Goal: Task Accomplishment & Management: Manage account settings

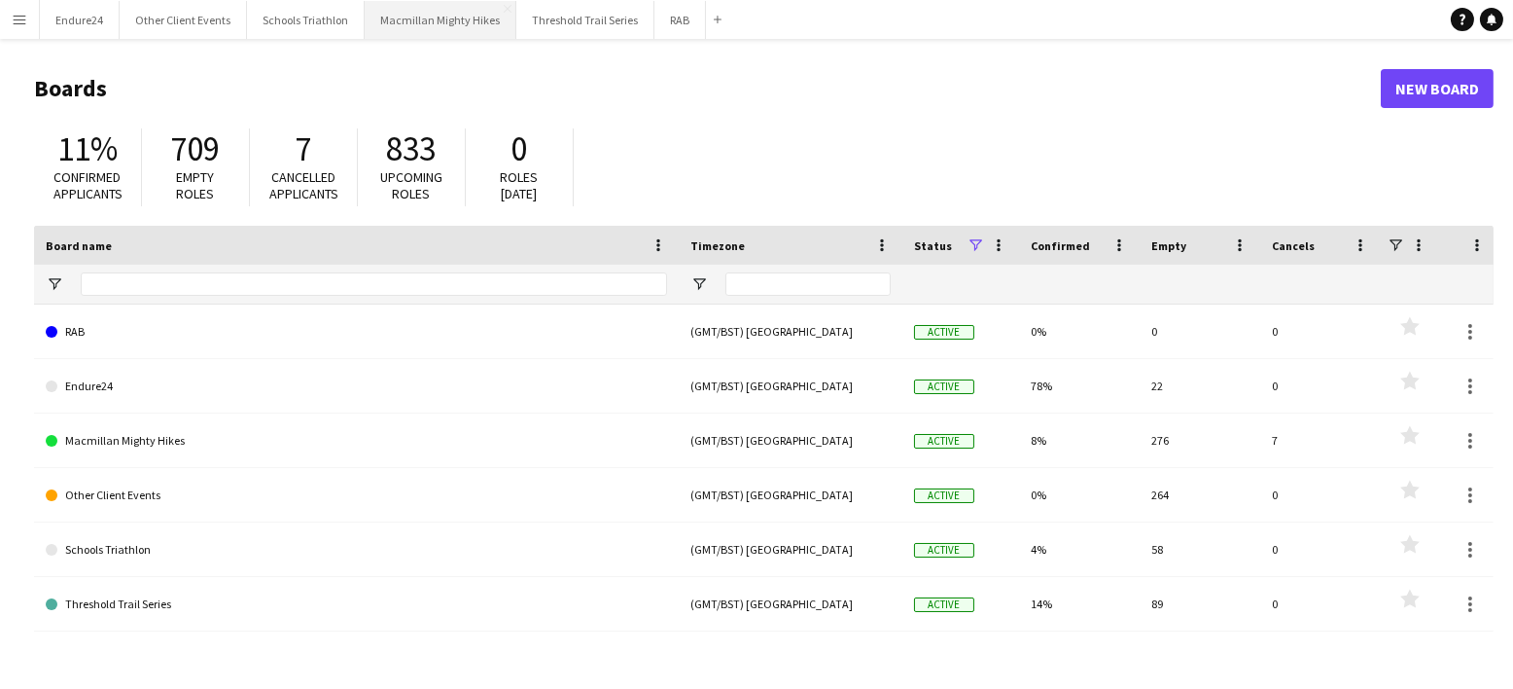
click at [435, 27] on button "Macmillan Mighty Hikes Close" at bounding box center [441, 20] width 152 height 38
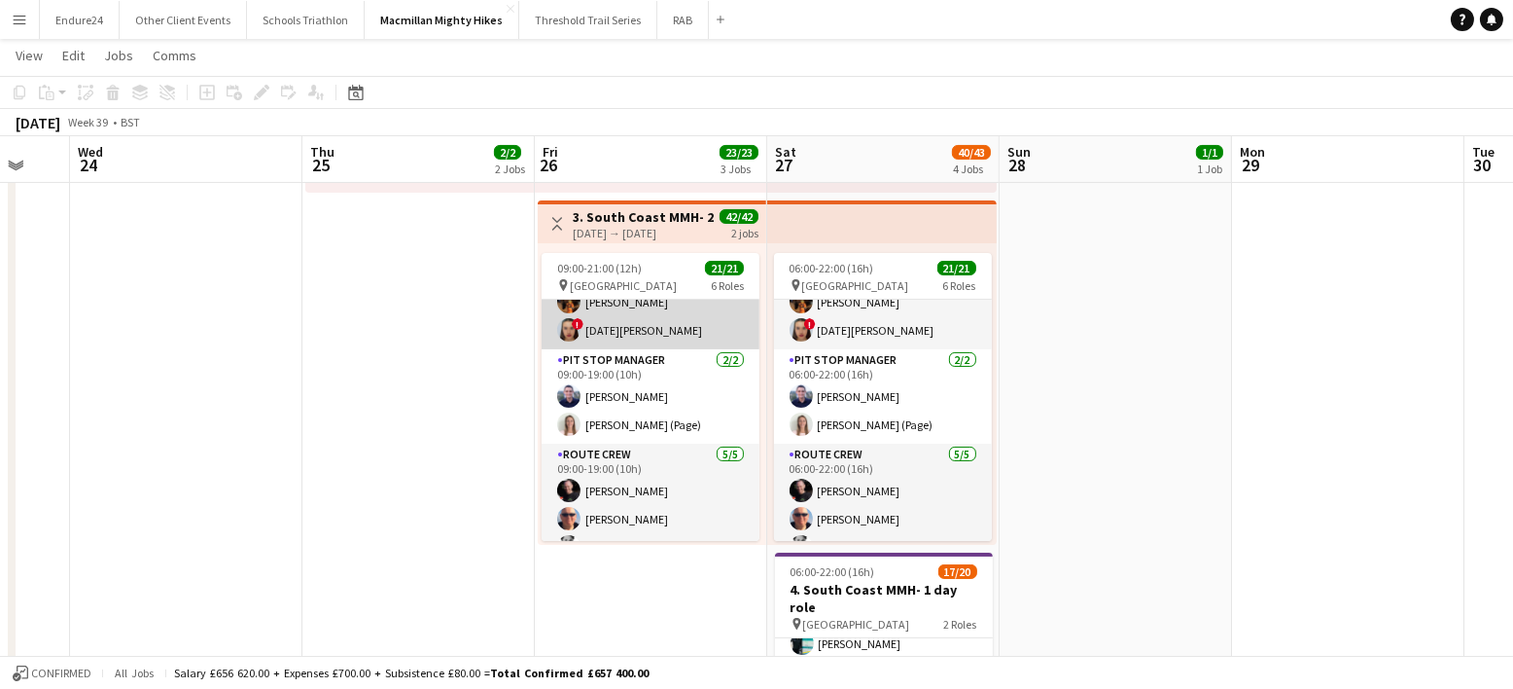
scroll to position [243, 0]
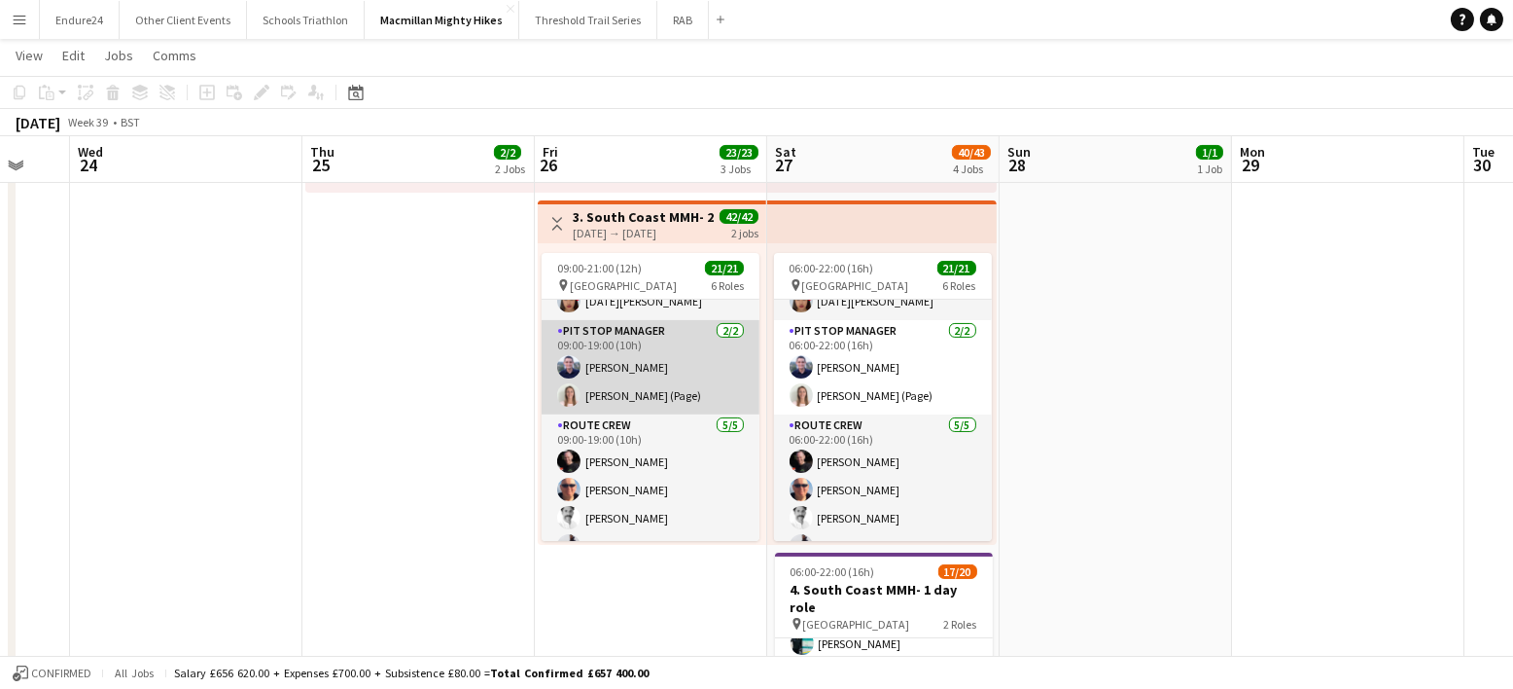
click at [623, 368] on app-card-role "Pit Stop Manager [DATE] 09:00-19:00 (10h) [PERSON_NAME] [PERSON_NAME] (Page)" at bounding box center [651, 367] width 218 height 94
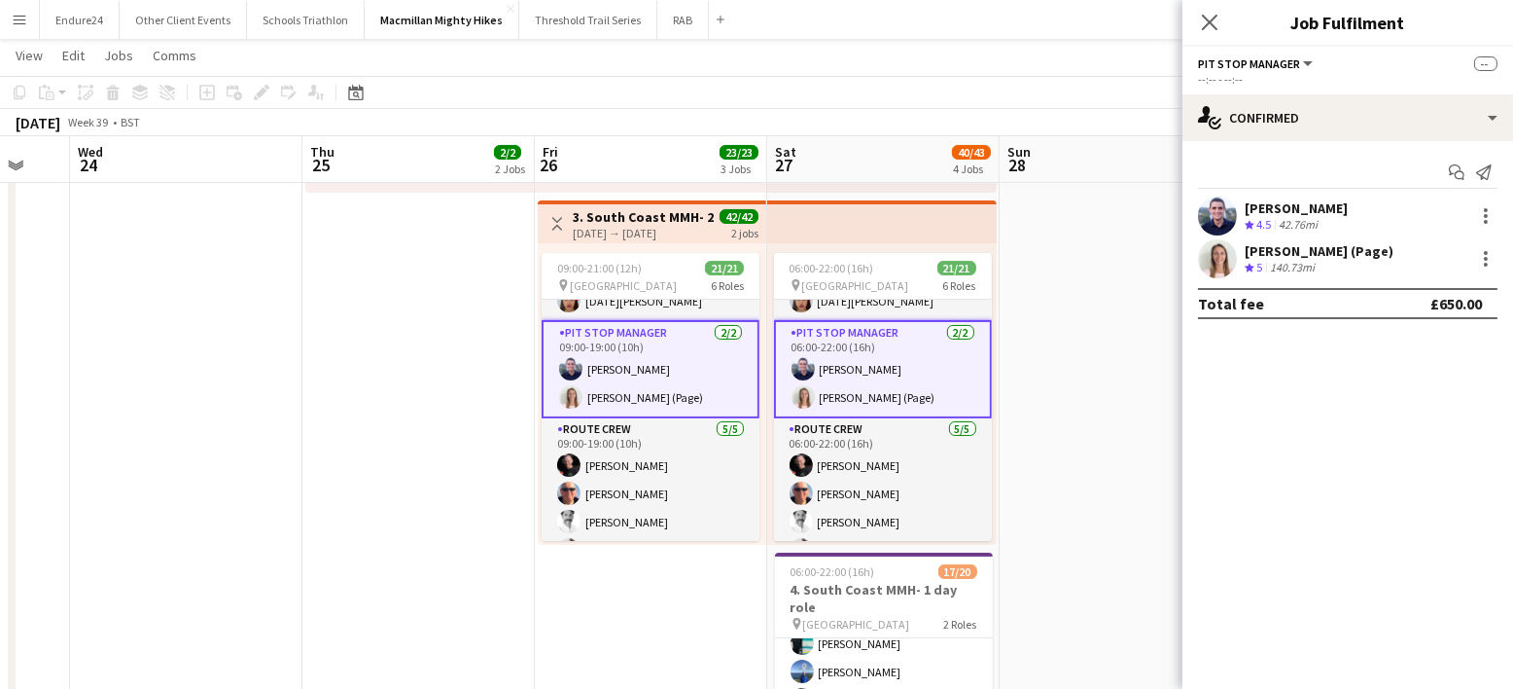
click at [1284, 208] on div "[PERSON_NAME]" at bounding box center [1296, 208] width 103 height 18
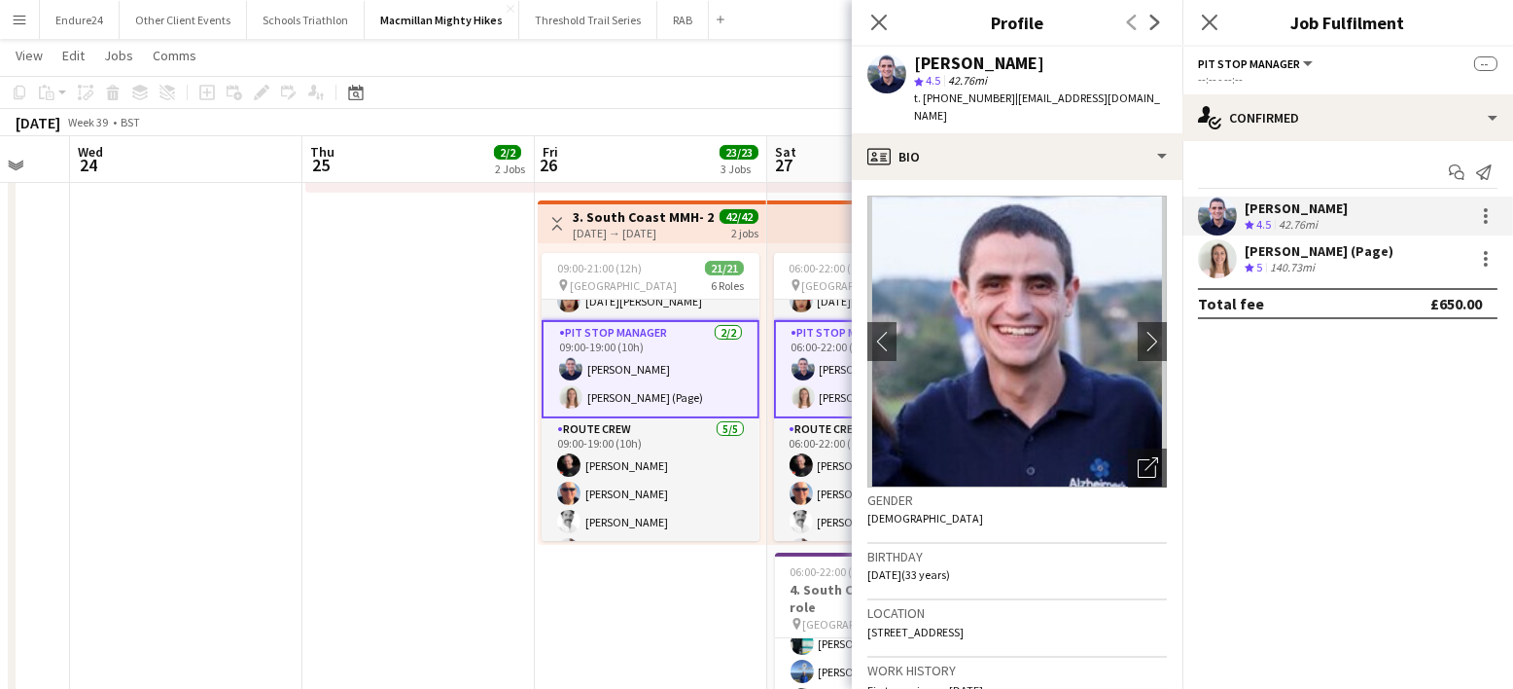
click at [1279, 244] on div "[PERSON_NAME] (Page)" at bounding box center [1319, 251] width 149 height 18
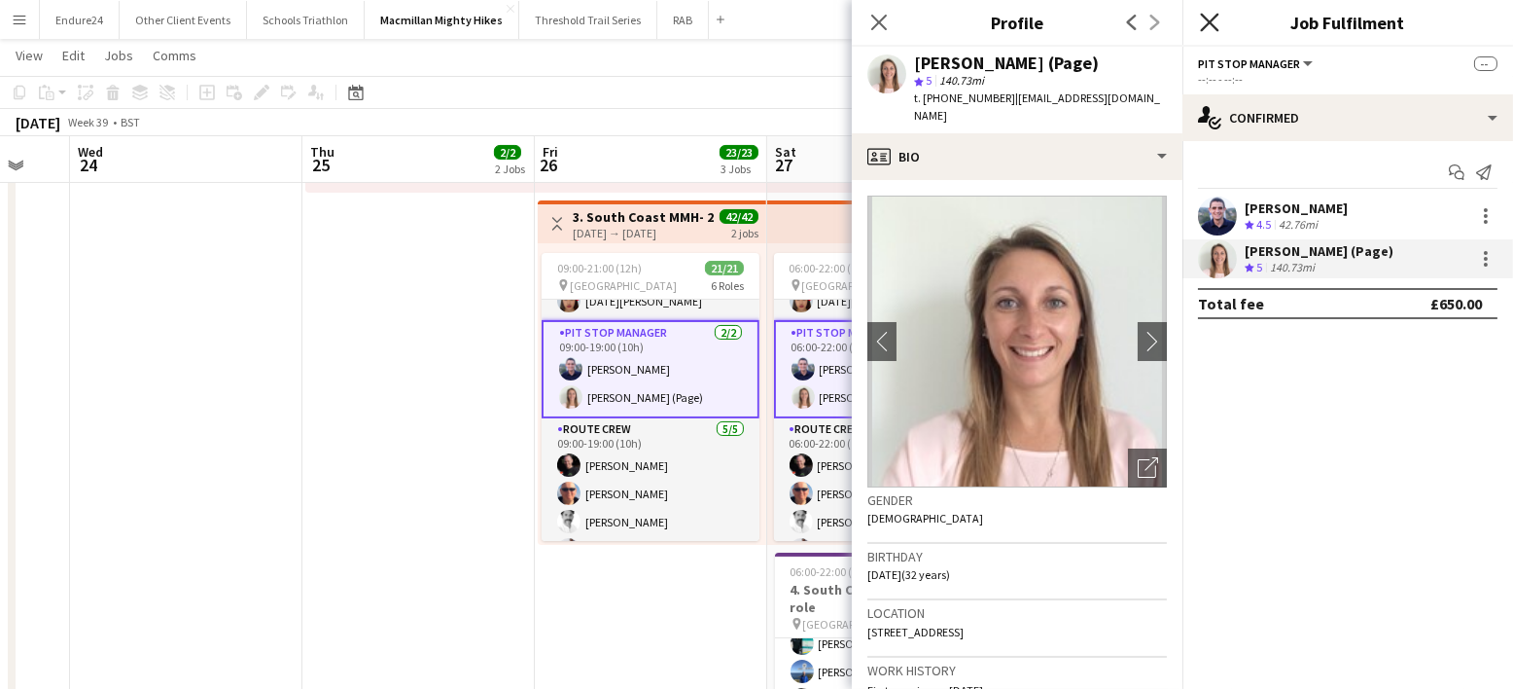
click at [1215, 17] on icon at bounding box center [1209, 22] width 18 height 18
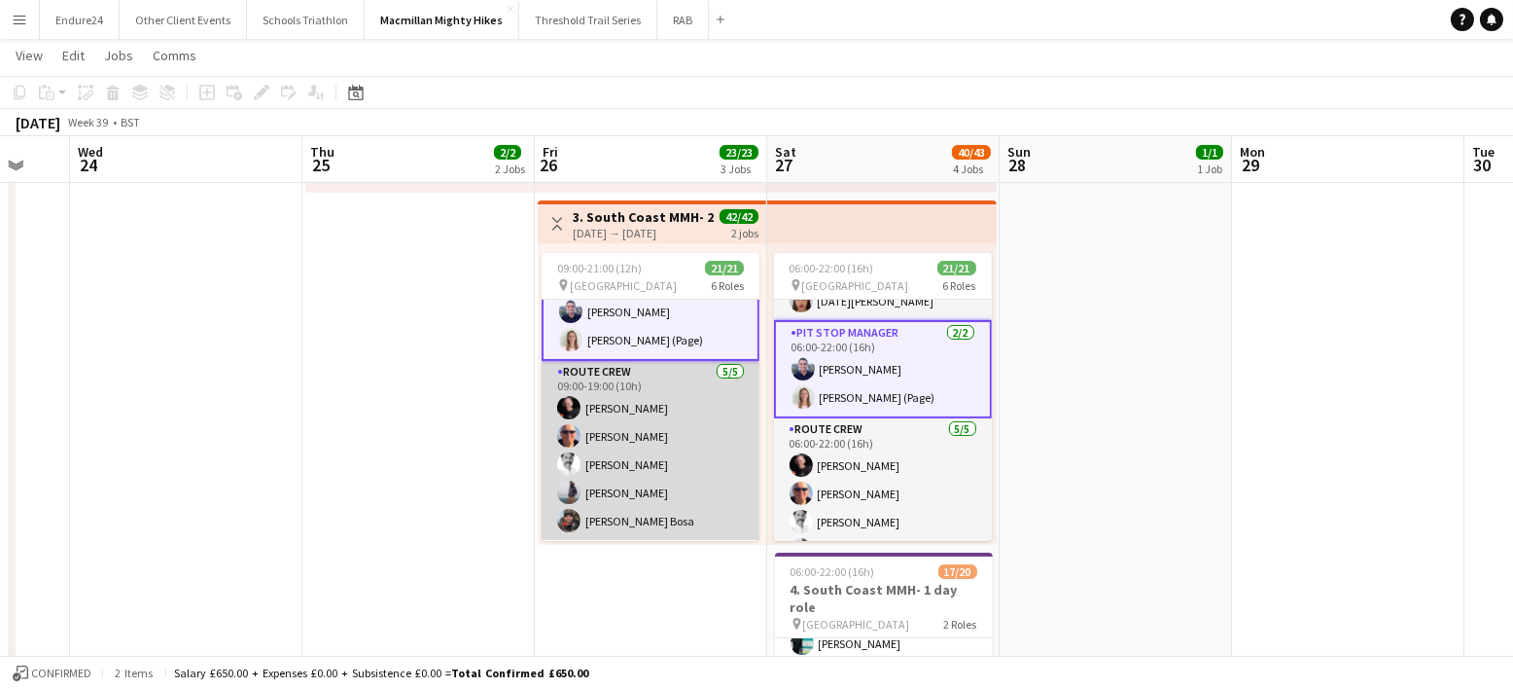
scroll to position [365, 0]
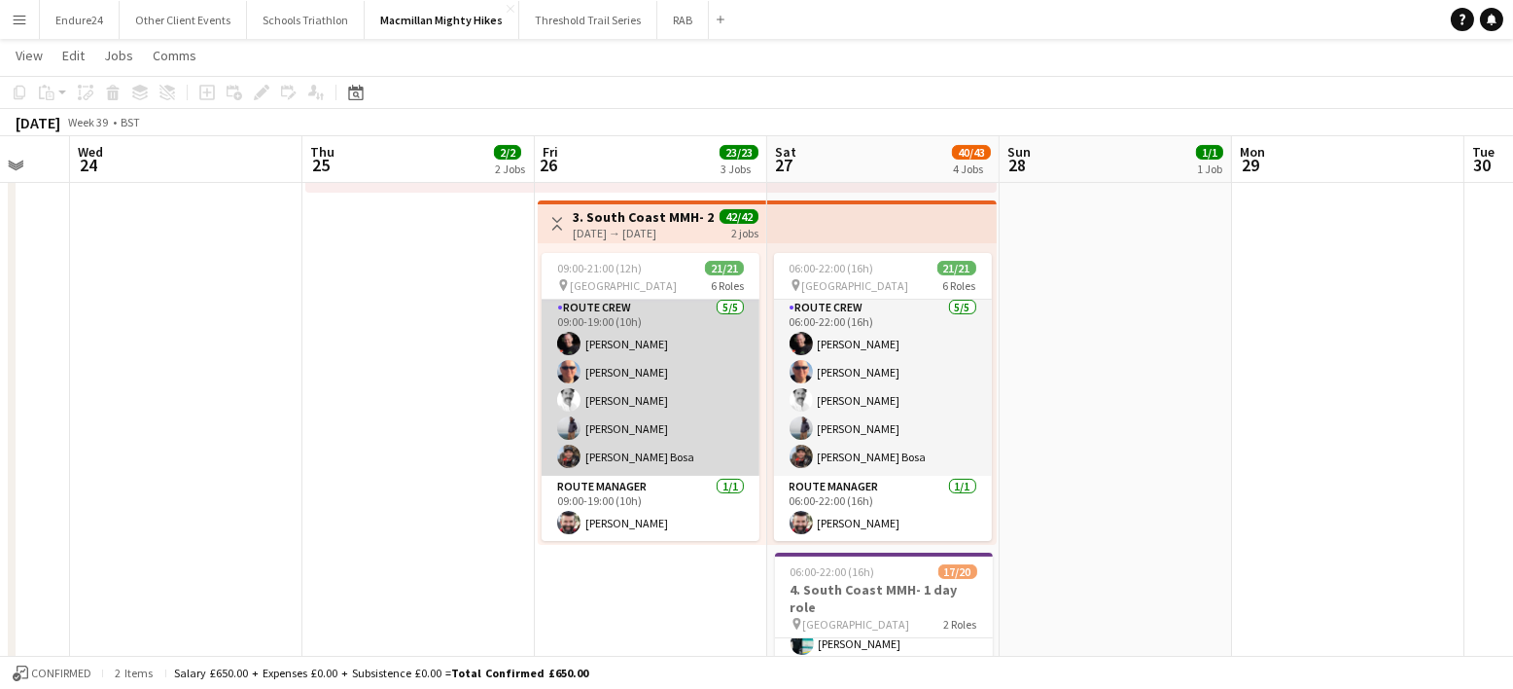
click at [670, 411] on app-card-role "Route Crew [DATE] 09:00-19:00 (10h) [PERSON_NAME] [PERSON_NAME] [PERSON_NAME] […" at bounding box center [651, 386] width 218 height 179
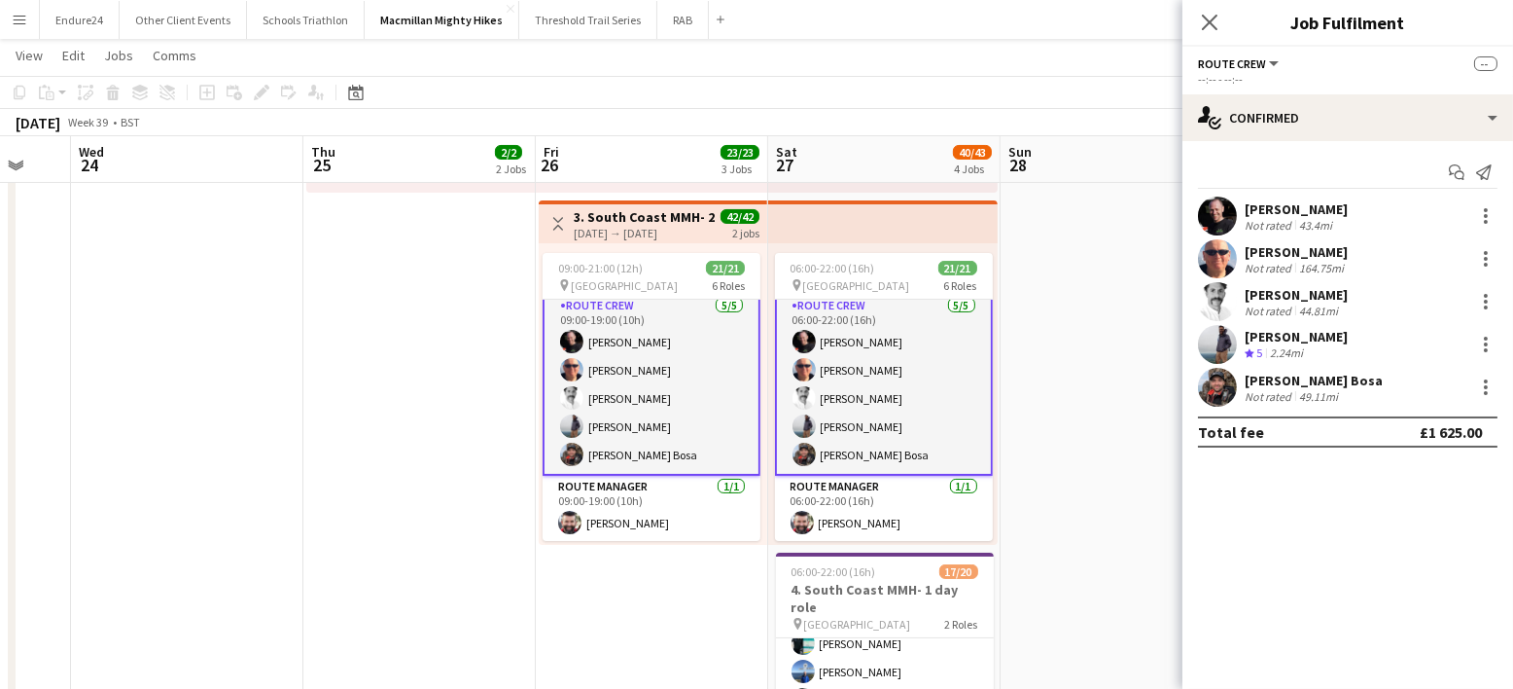
scroll to position [363, 0]
click at [1277, 374] on div "[PERSON_NAME] Bosa" at bounding box center [1314, 380] width 138 height 18
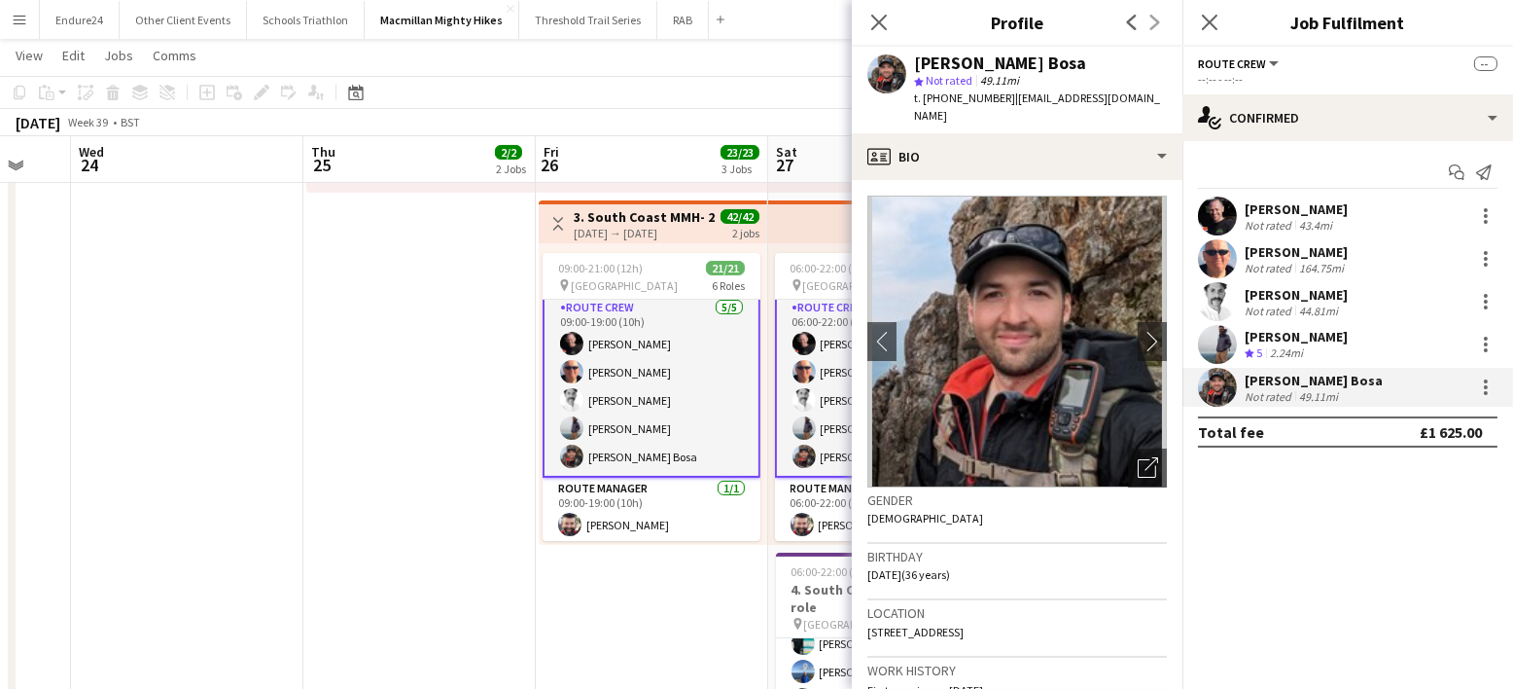
click at [1275, 249] on div "[PERSON_NAME]" at bounding box center [1296, 252] width 103 height 18
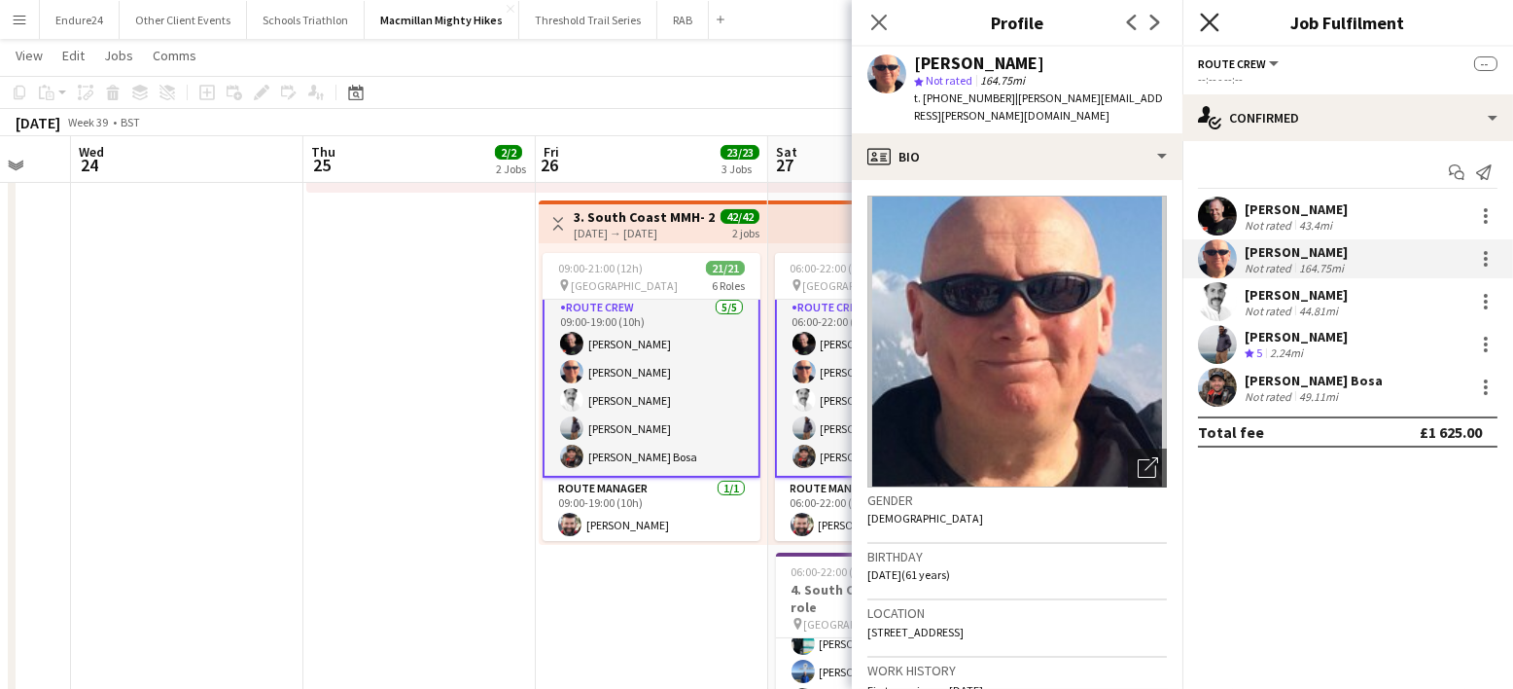
click at [1213, 26] on icon at bounding box center [1209, 22] width 18 height 18
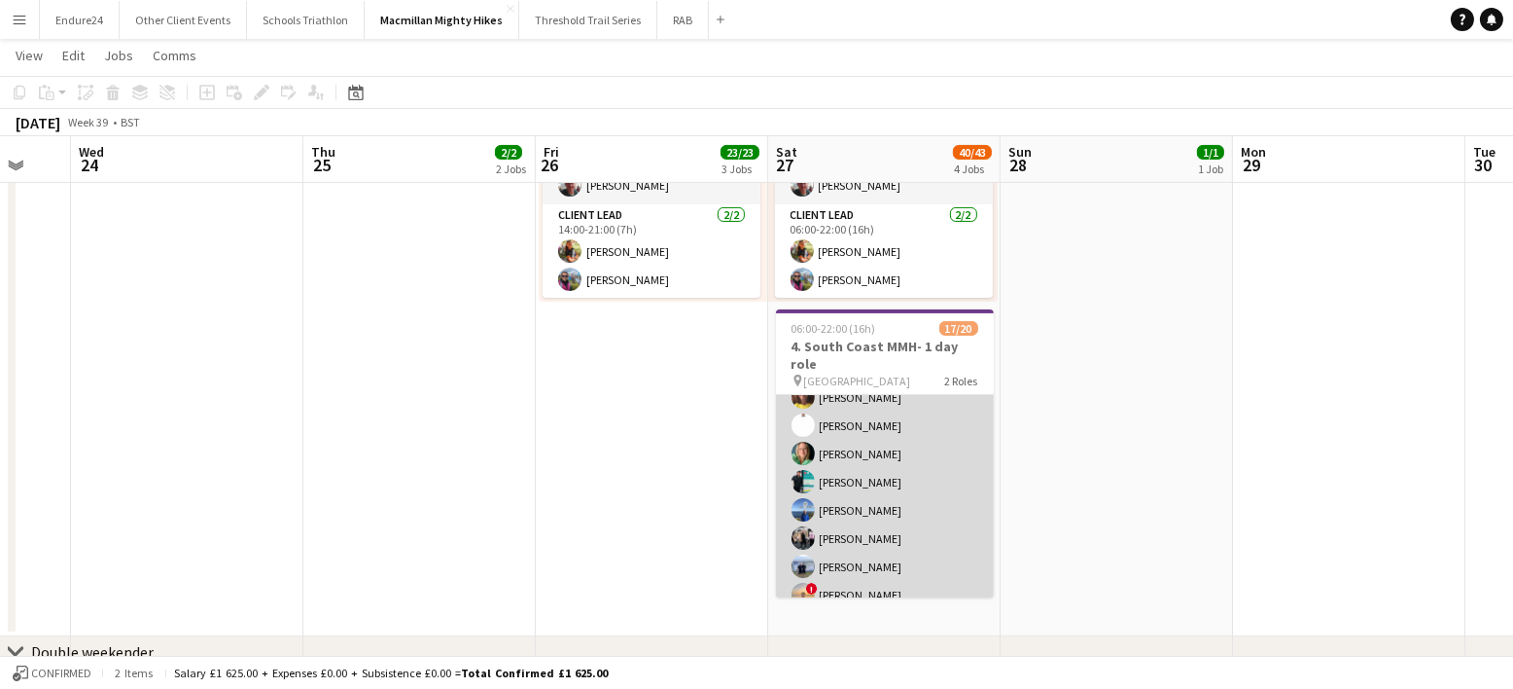
scroll to position [365, 0]
click at [914, 486] on app-card-role "General Crew 30A 14/17 06:00-22:00 (16h) [PERSON_NAME] [PERSON_NAME] [PERSON_NA…" at bounding box center [885, 411] width 218 height 517
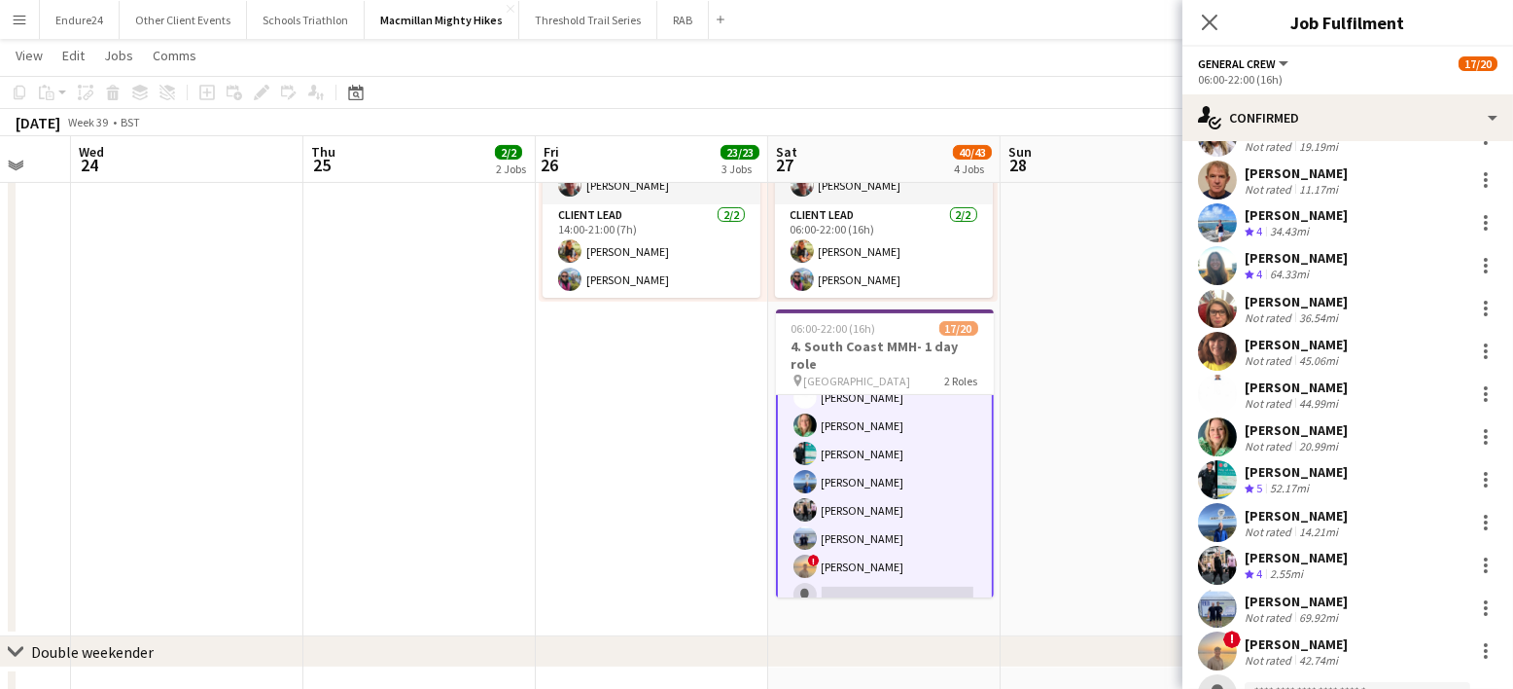
scroll to position [243, 0]
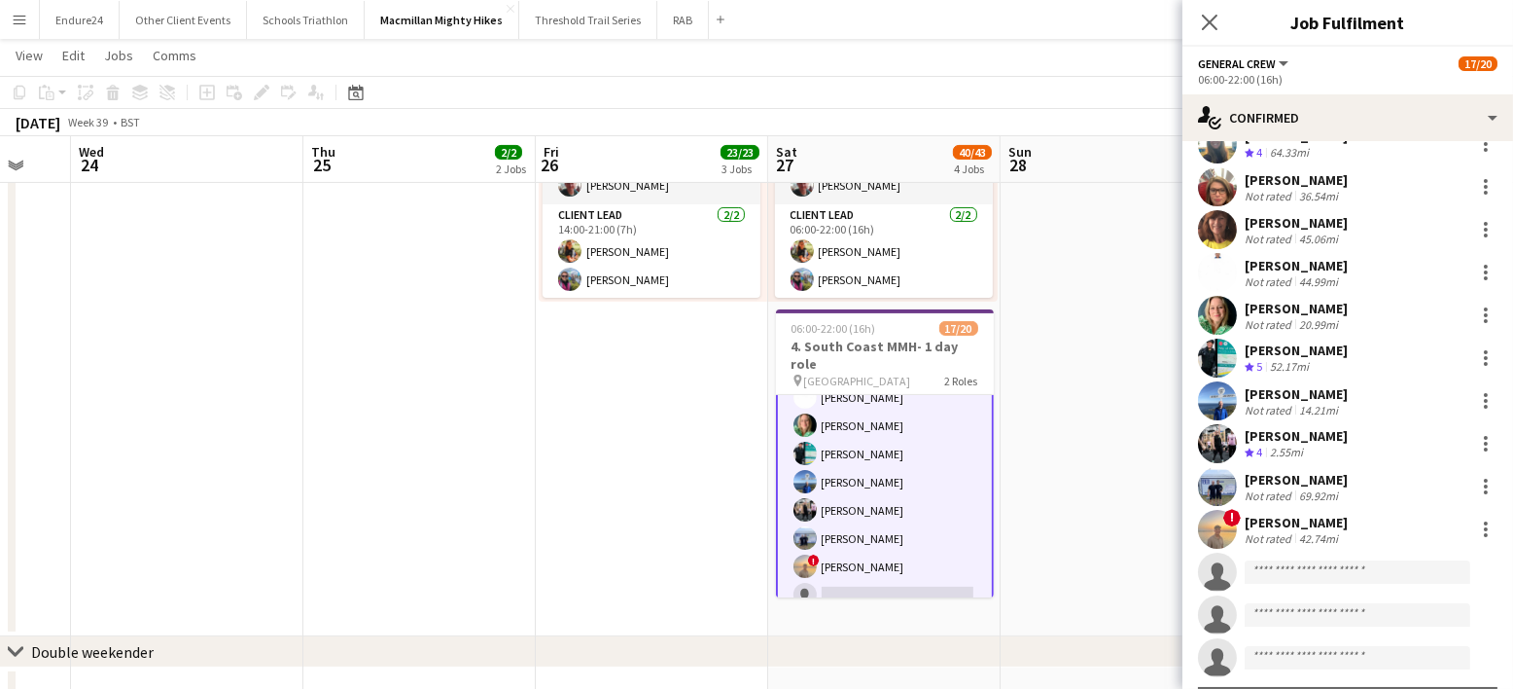
click at [1275, 428] on div "[PERSON_NAME]" at bounding box center [1296, 436] width 103 height 18
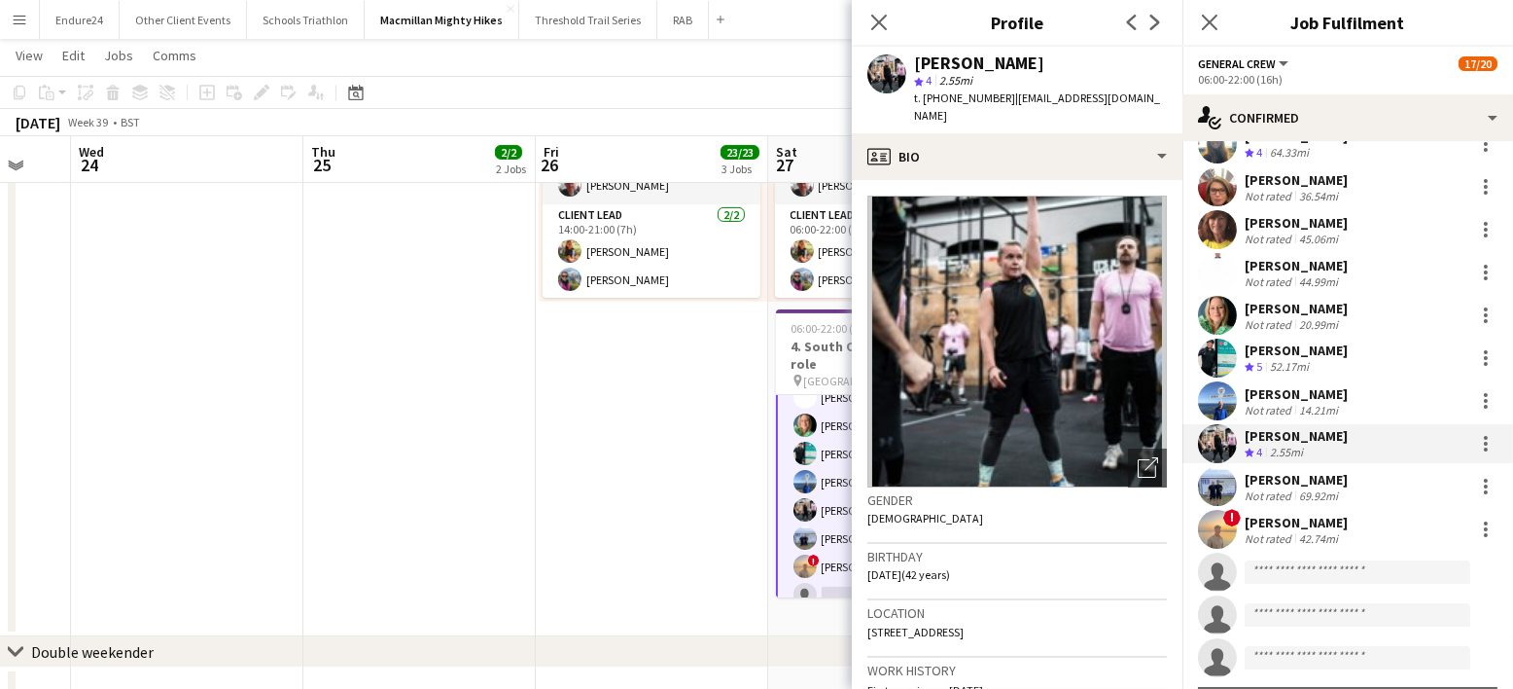
click at [1273, 523] on div "[PERSON_NAME]" at bounding box center [1296, 522] width 103 height 18
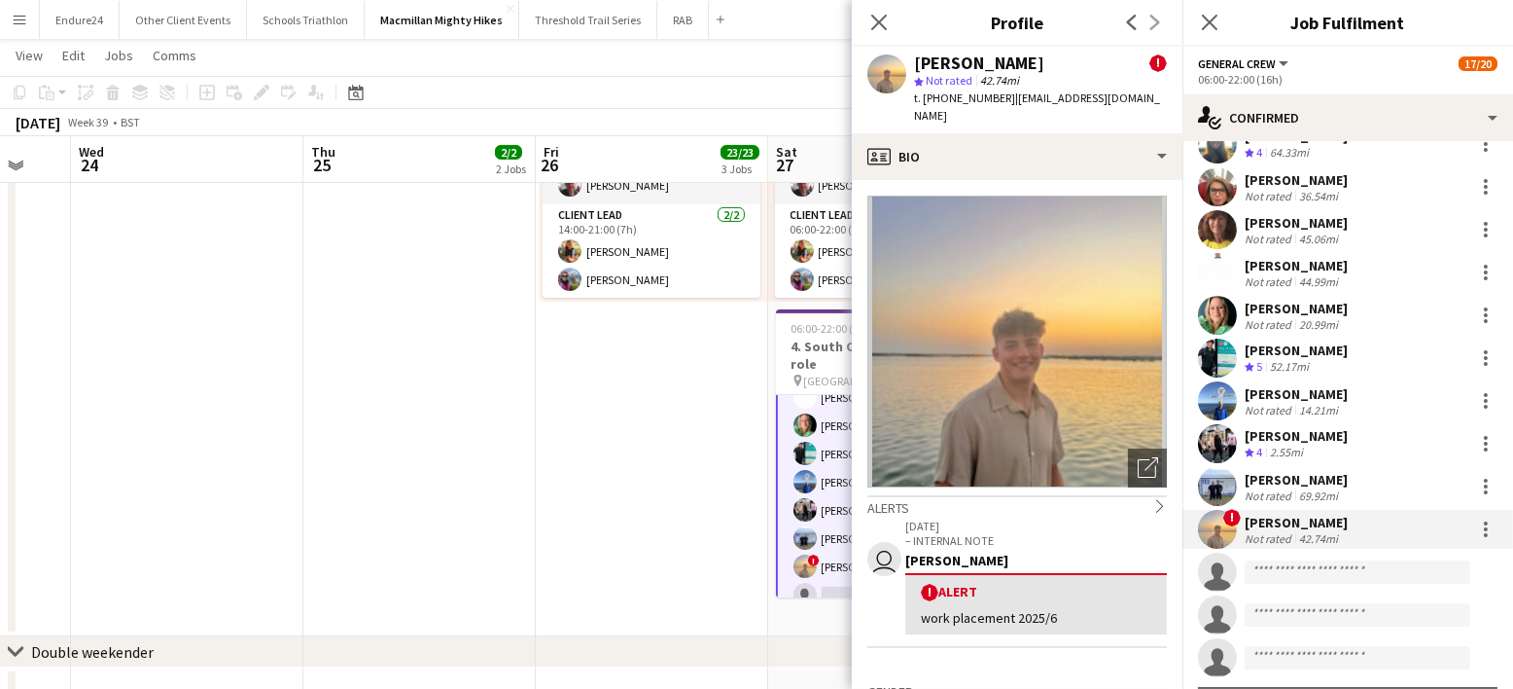
click at [1302, 474] on div "[PERSON_NAME]" at bounding box center [1296, 480] width 103 height 18
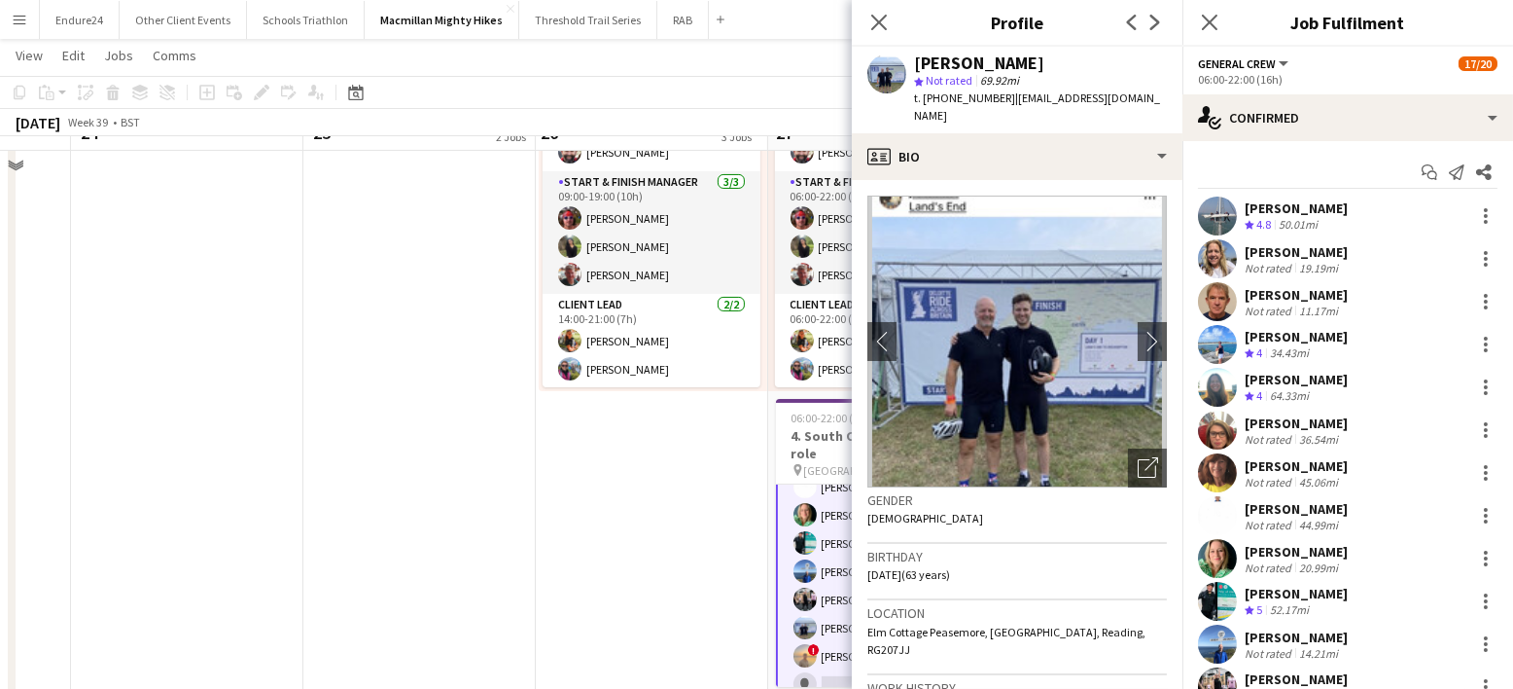
scroll to position [851, 0]
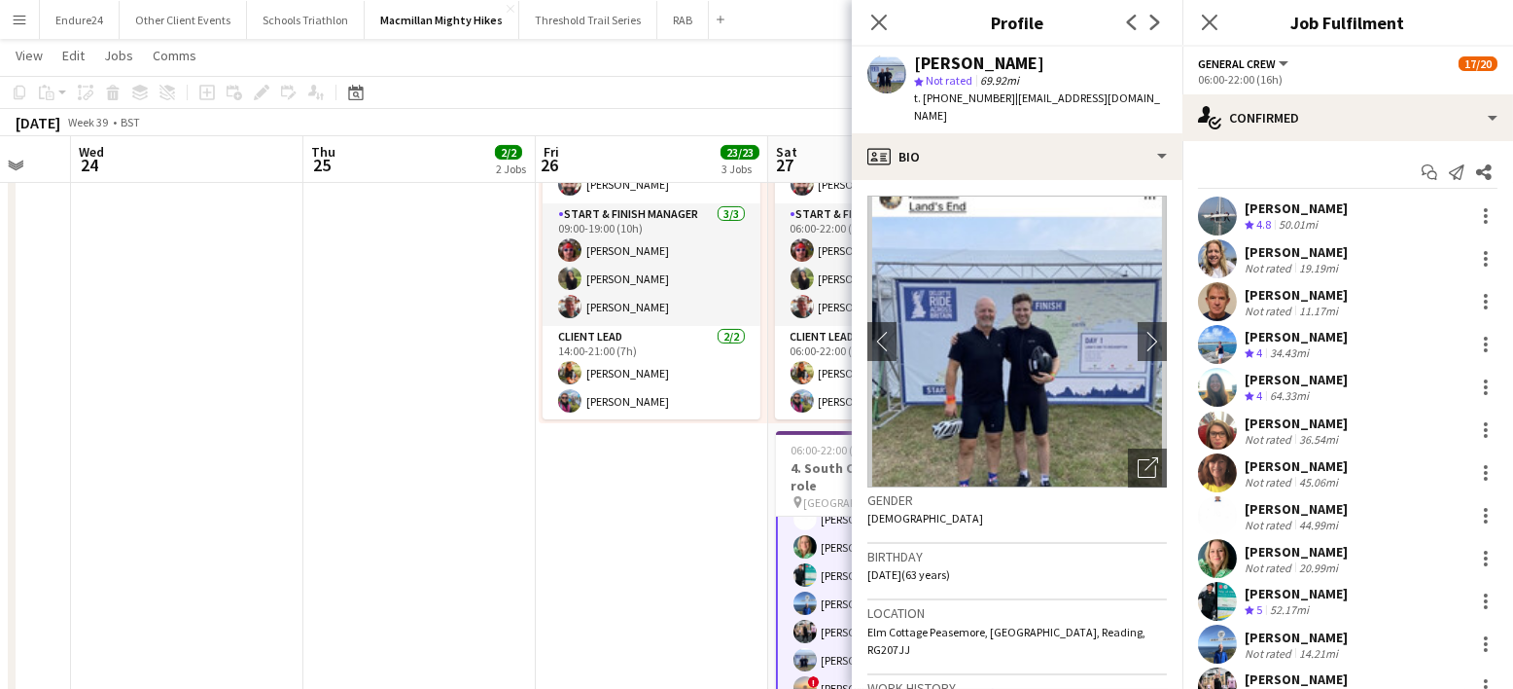
click at [1296, 328] on div "[PERSON_NAME]" at bounding box center [1296, 337] width 103 height 18
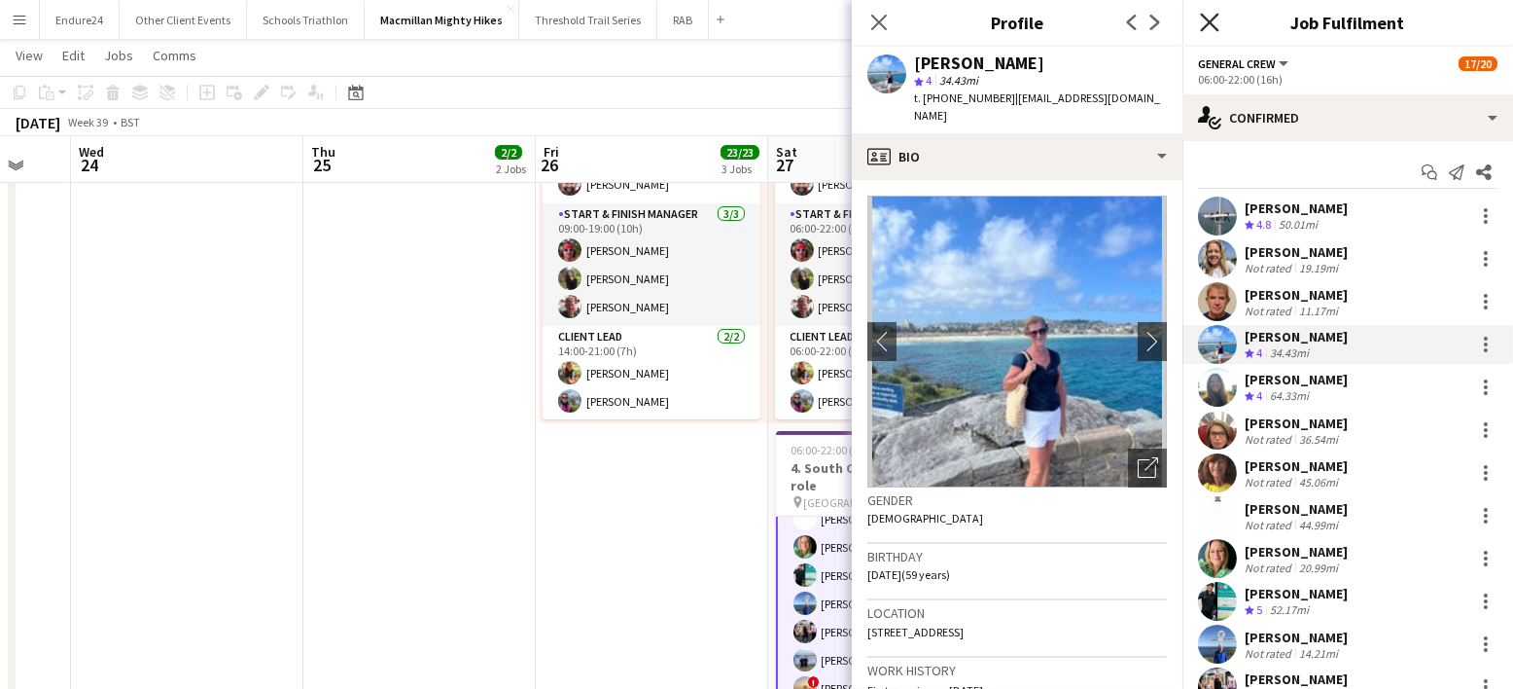
click at [1214, 19] on icon at bounding box center [1209, 22] width 18 height 18
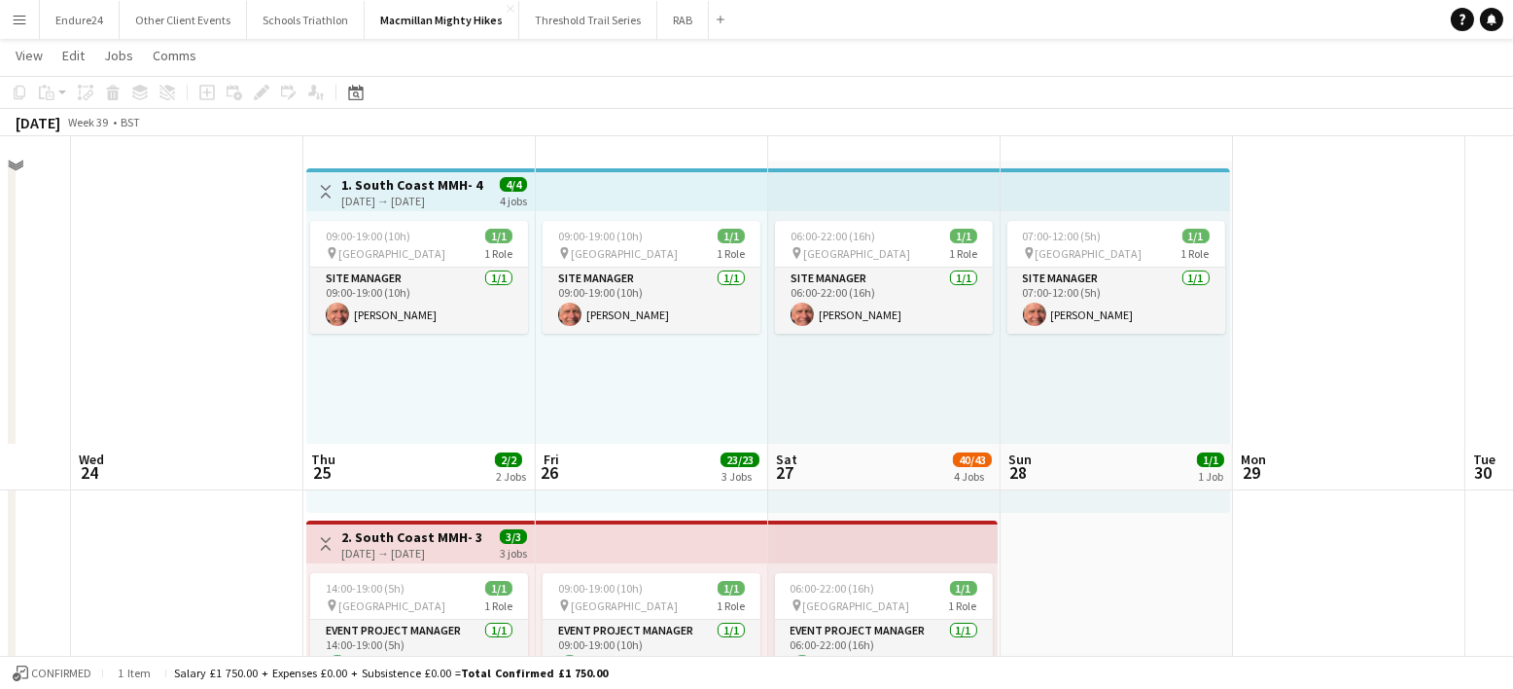
scroll to position [0, 0]
